Goal: Use online tool/utility: Utilize a website feature to perform a specific function

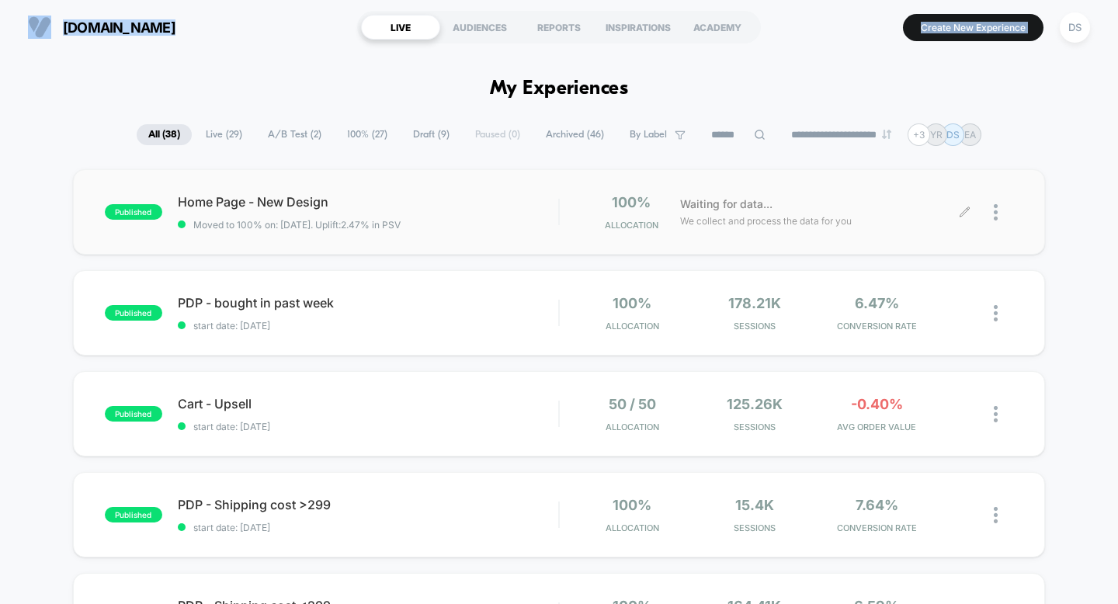
click at [964, 210] on icon at bounding box center [965, 213] width 12 height 12
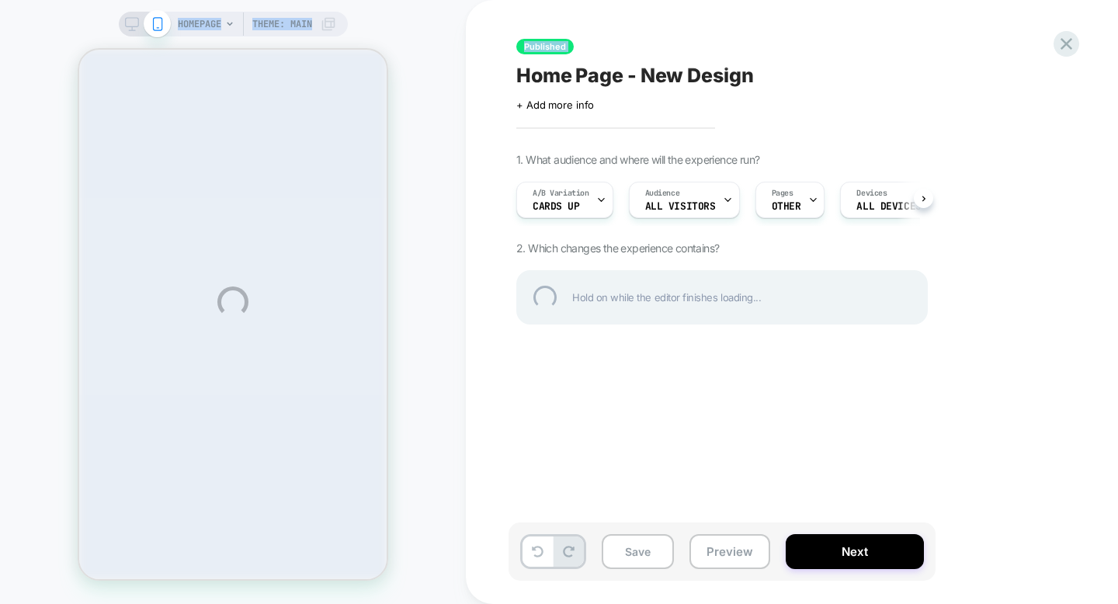
click at [835, 82] on div "Home Page - New Design" at bounding box center [799, 75] width 567 height 23
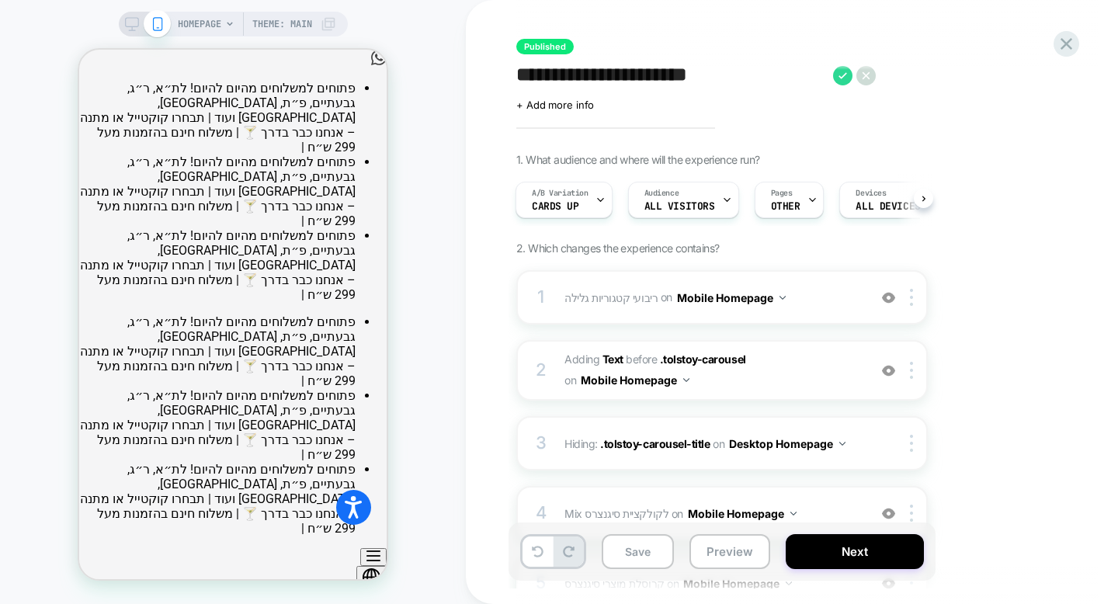
click at [946, 146] on div "**********" at bounding box center [800, 302] width 582 height 573
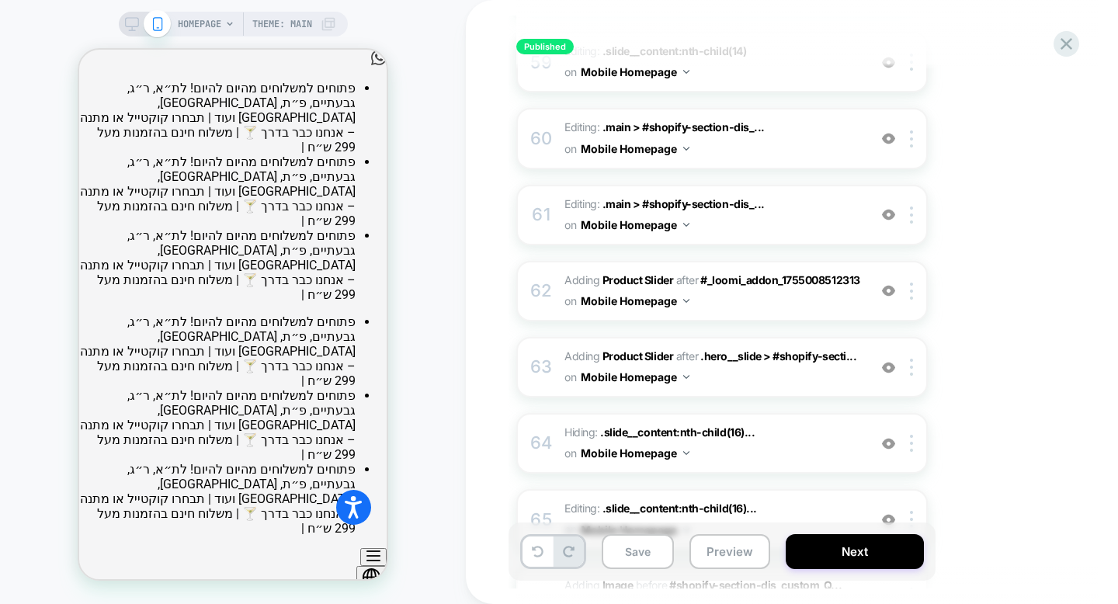
scroll to position [4638, 0]
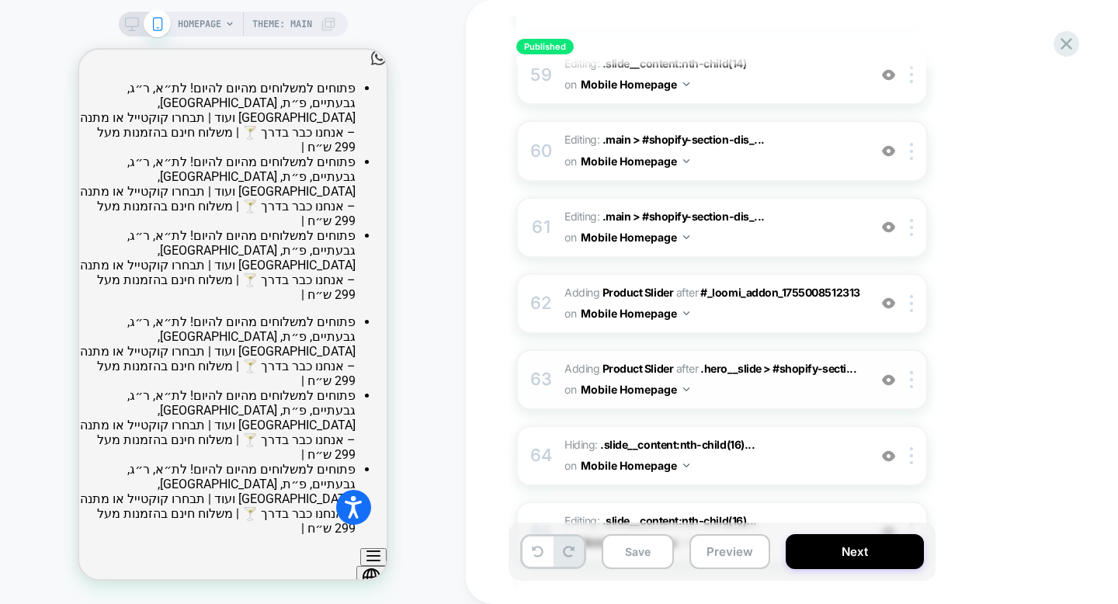
click at [789, 359] on span "#_loomi_addon_1756387881624 Adding Product Slider AFTER .hero__slide > #shopify…" at bounding box center [713, 380] width 296 height 42
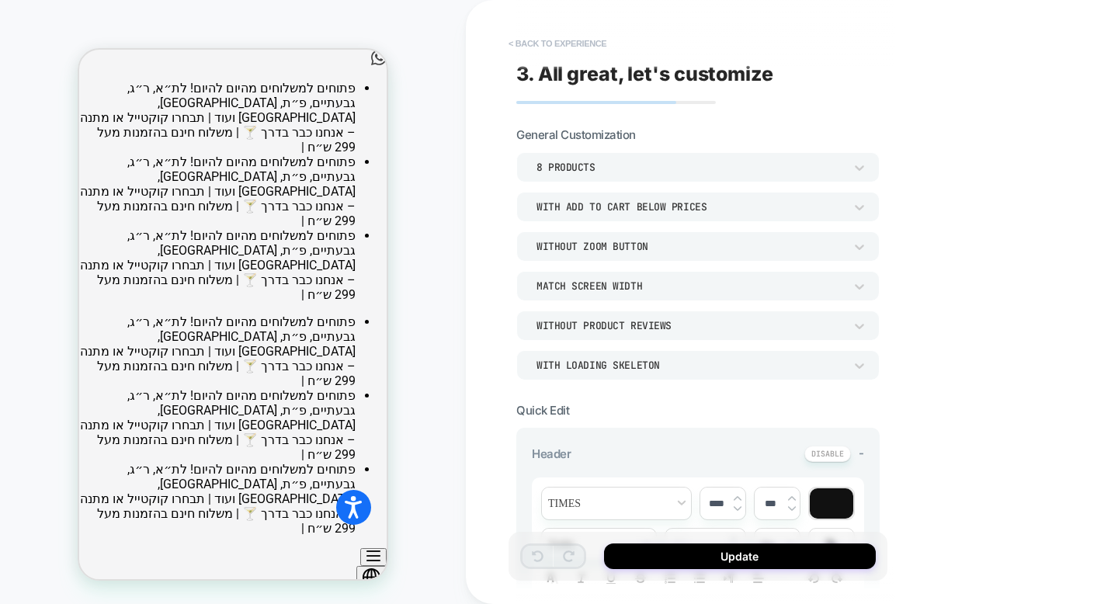
click at [586, 47] on button "< Back to experience" at bounding box center [557, 43] width 113 height 25
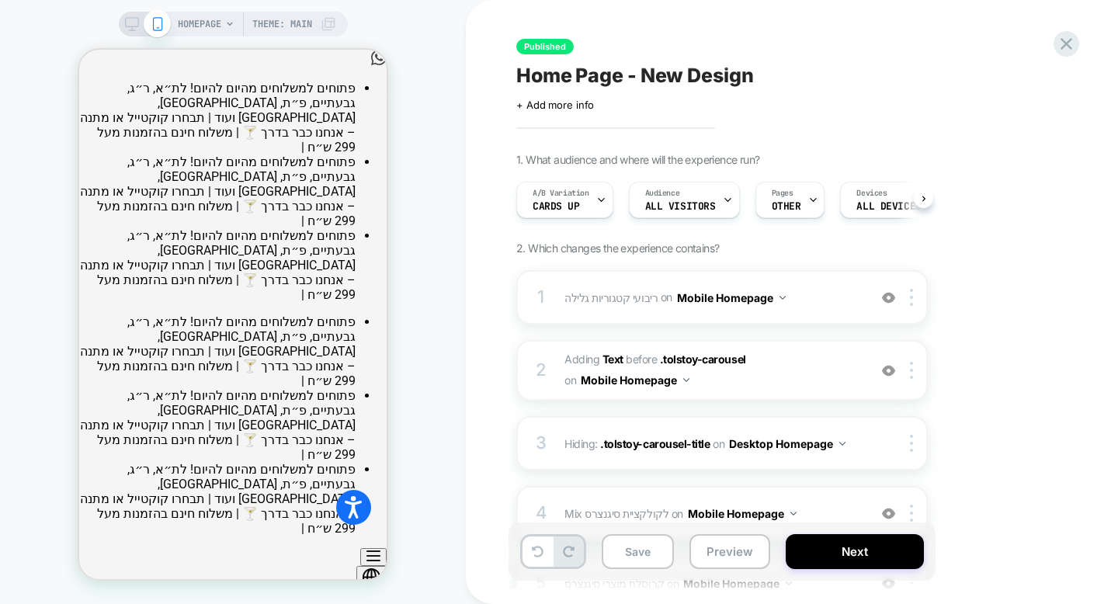
scroll to position [0, 1]
